Goal: Information Seeking & Learning: Learn about a topic

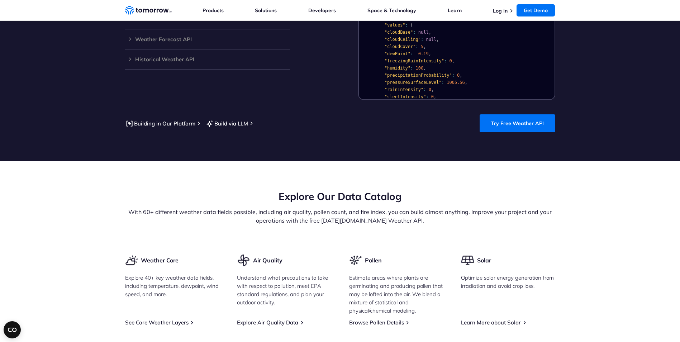
scroll to position [573, 0]
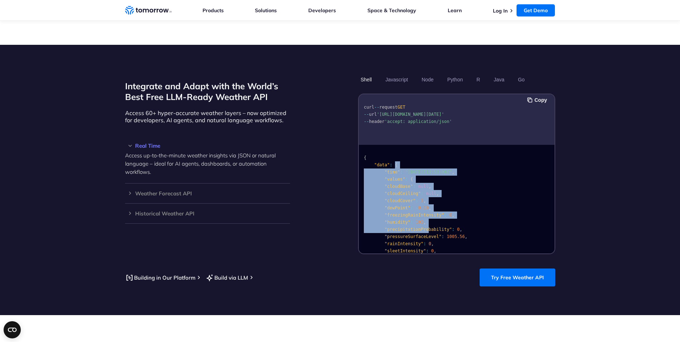
drag, startPoint x: 393, startPoint y: 159, endPoint x: 425, endPoint y: 220, distance: 68.4
click at [425, 220] on code "{ "data" : { "time" : "2023-02-14T13:53:00Z" , "values" : { "cloudBase" : null …" at bounding box center [438, 276] width 148 height 242
click at [425, 227] on span ""precipitationProbability"" at bounding box center [417, 229] width 67 height 5
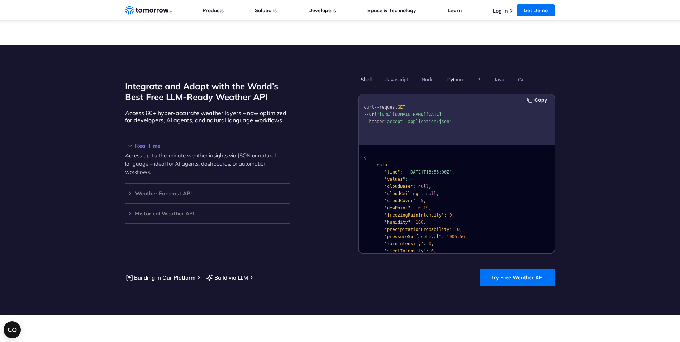
click at [455, 73] on button "Python" at bounding box center [454, 79] width 21 height 12
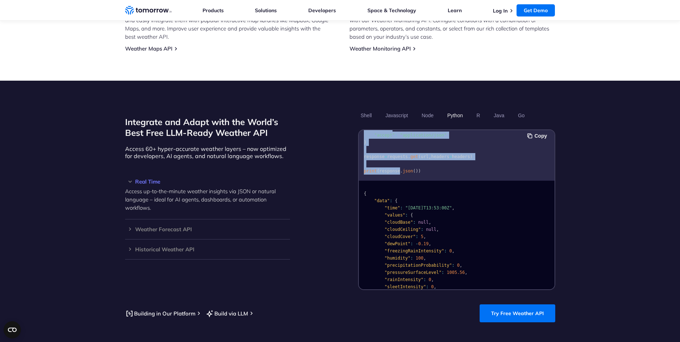
scroll to position [51, 0]
drag, startPoint x: 366, startPoint y: 136, endPoint x: 398, endPoint y: 171, distance: 47.1
click at [398, 171] on div "import requests url = "https://api.tomorrow.io/v4/weather/realtime?location=tor…" at bounding box center [457, 155] width 196 height 51
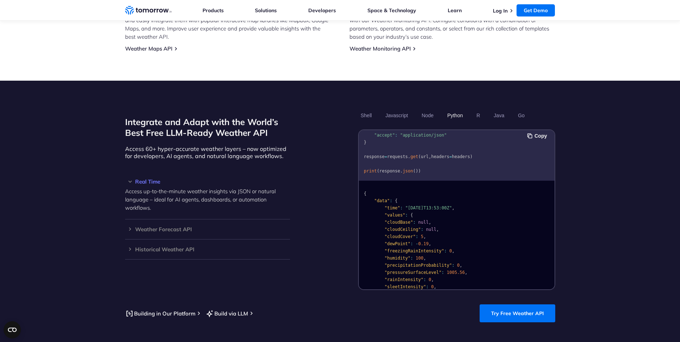
drag, startPoint x: 399, startPoint y: 170, endPoint x: 437, endPoint y: 167, distance: 38.5
click at [437, 167] on pre "import requests url = "https://api.tomorrow.io/v4/weather/realtime?location=tor…" at bounding box center [457, 133] width 196 height 90
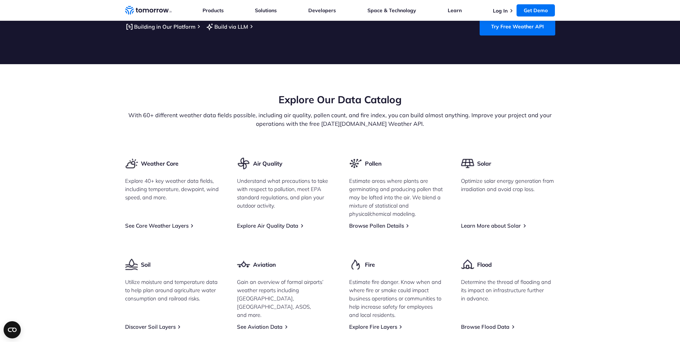
scroll to position [645, 0]
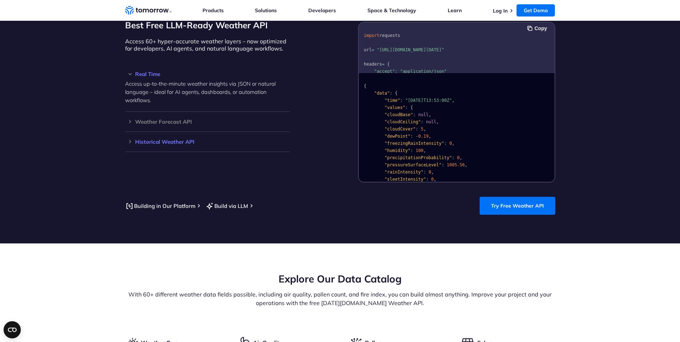
click at [184, 139] on h3 "Historical Weather API" at bounding box center [207, 141] width 165 height 5
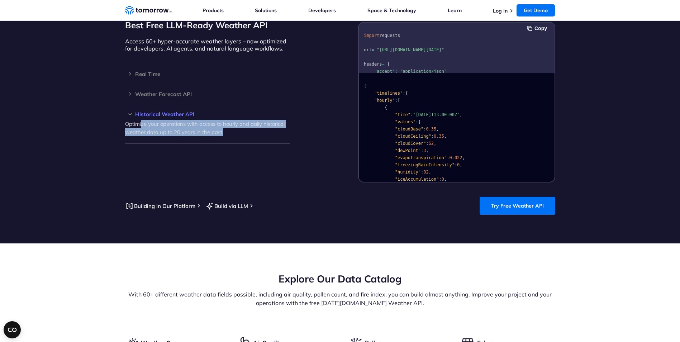
drag, startPoint x: 142, startPoint y: 117, endPoint x: 247, endPoint y: 127, distance: 105.4
click at [247, 127] on p "Optimize your operations with access to hourly and daily historical weather dat…" at bounding box center [207, 128] width 165 height 16
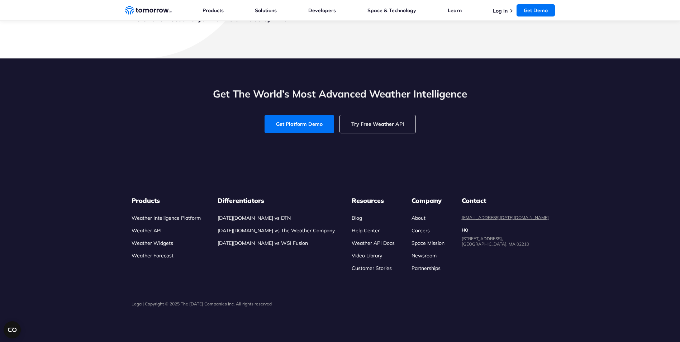
scroll to position [2078, 0]
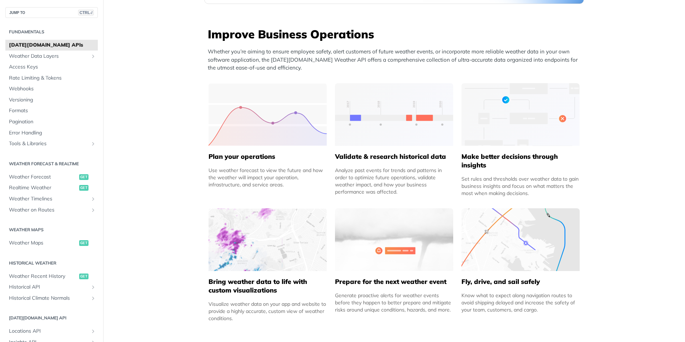
scroll to position [430, 0]
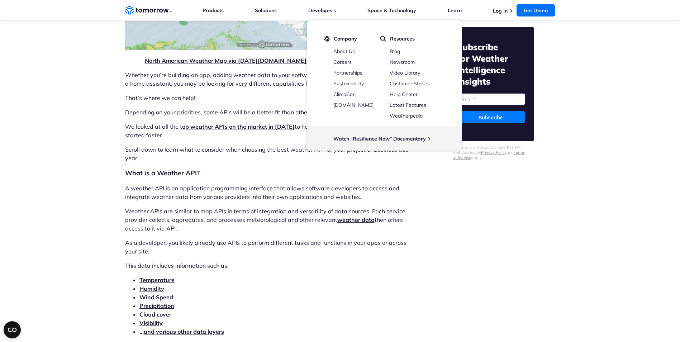
scroll to position [645, 0]
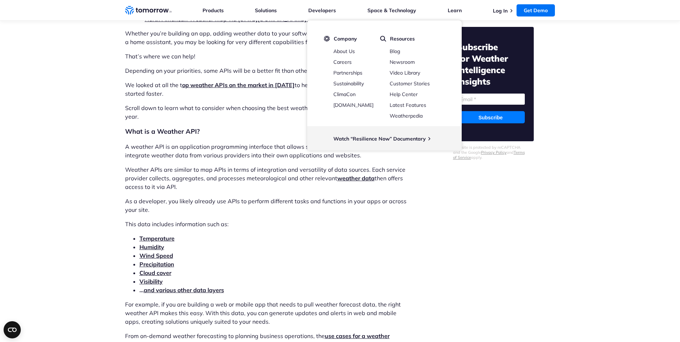
click at [232, 127] on h2 "What is a Weather API?" at bounding box center [267, 131] width 284 height 10
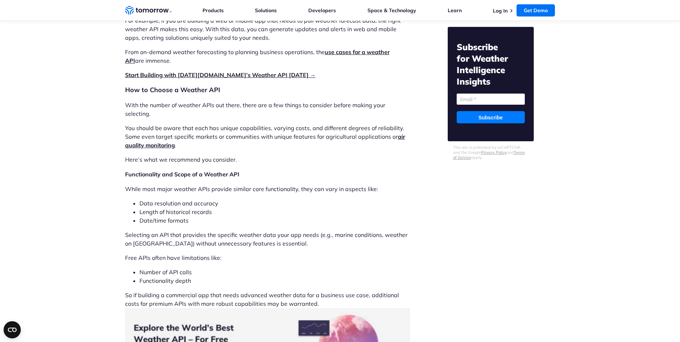
scroll to position [931, 0]
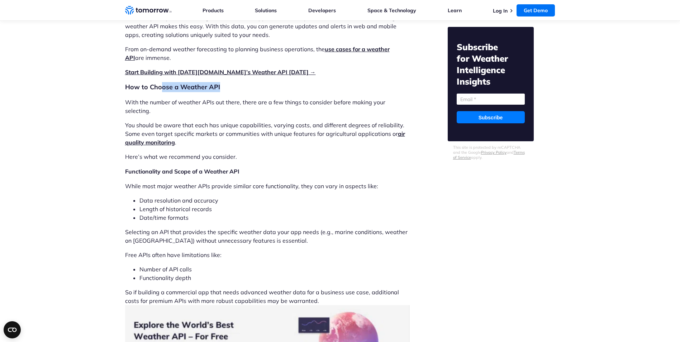
drag, startPoint x: 194, startPoint y: 82, endPoint x: 236, endPoint y: 82, distance: 42.3
click at [236, 82] on h2 "How to Choose a Weather API" at bounding box center [267, 87] width 284 height 10
drag, startPoint x: 236, startPoint y: 82, endPoint x: 222, endPoint y: 95, distance: 18.8
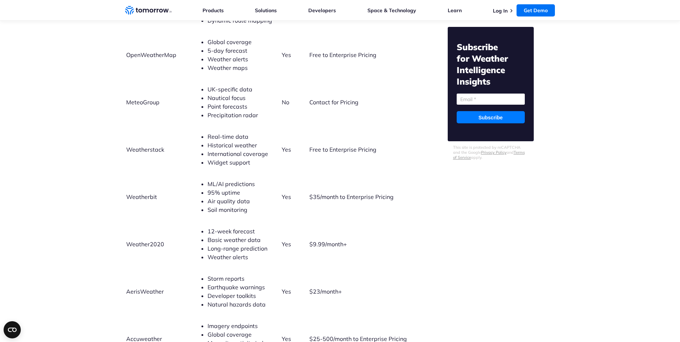
scroll to position [1684, 0]
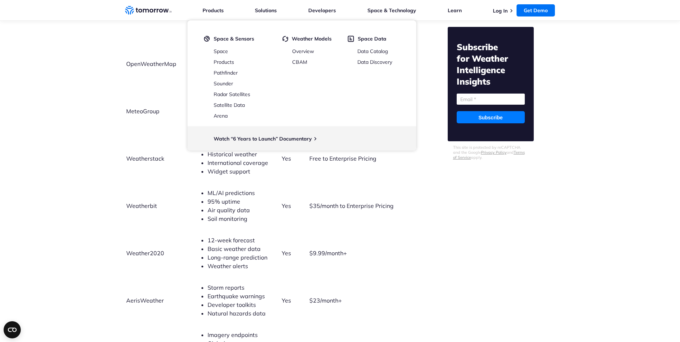
click at [211, 189] on span "ML/AI predictions" at bounding box center [230, 192] width 47 height 7
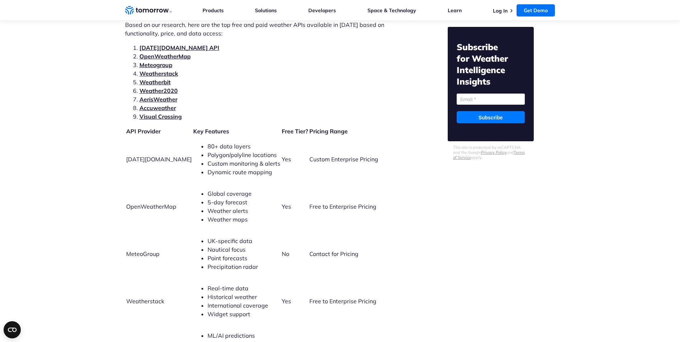
scroll to position [1540, 0]
drag, startPoint x: 190, startPoint y: 261, endPoint x: 253, endPoint y: 268, distance: 63.4
click at [253, 268] on td "UK-specific data Nautical focus Point forecasts Precipitation radar" at bounding box center [237, 254] width 88 height 47
click at [251, 268] on td "UK-specific data Nautical focus Point forecasts Precipitation radar" at bounding box center [237, 254] width 88 height 47
click at [242, 263] on li "Precipitation radar" at bounding box center [243, 267] width 73 height 9
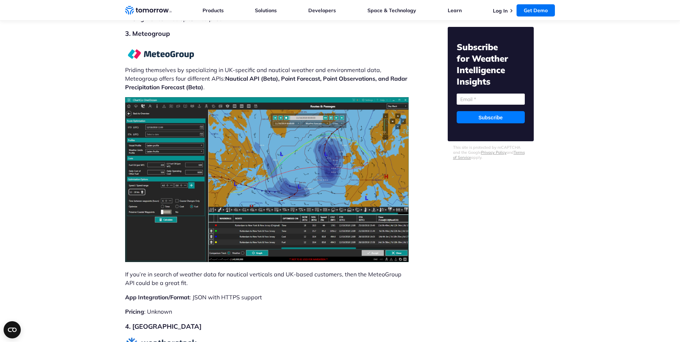
scroll to position [3045, 0]
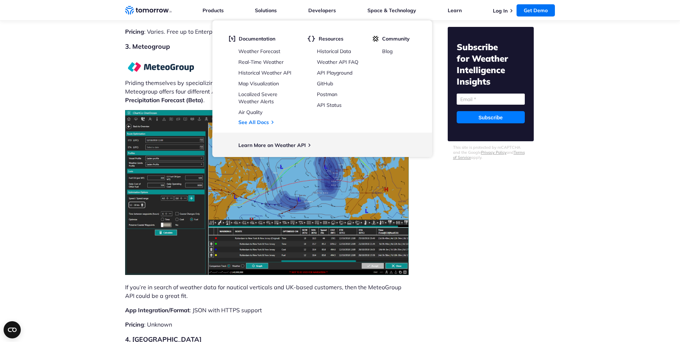
click at [147, 59] on p "Priding themselves by specializing in UK-specific and nautical weather and envi…" at bounding box center [267, 80] width 284 height 47
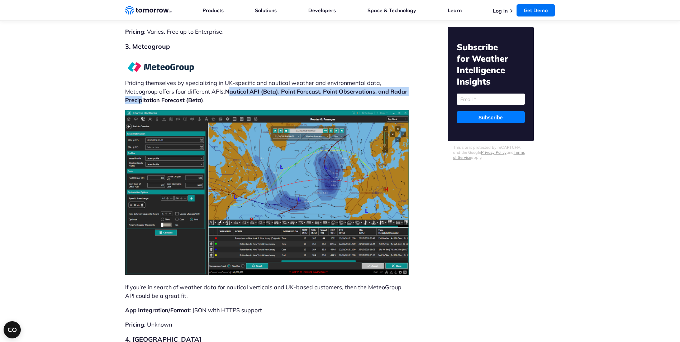
drag, startPoint x: 152, startPoint y: 71, endPoint x: 229, endPoint y: 69, distance: 77.0
click at [229, 69] on p "Priding themselves by specializing in UK-specific and nautical weather and envi…" at bounding box center [267, 80] width 284 height 47
drag, startPoint x: 229, startPoint y: 69, endPoint x: 221, endPoint y: 74, distance: 8.8
click at [221, 74] on p "Priding themselves by specializing in UK-specific and nautical weather and envi…" at bounding box center [267, 80] width 284 height 47
